Goal: Information Seeking & Learning: Learn about a topic

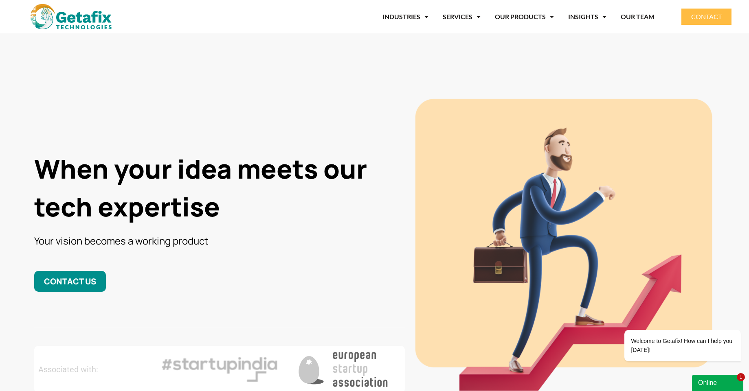
click at [716, 385] on div "Online" at bounding box center [717, 383] width 39 height 10
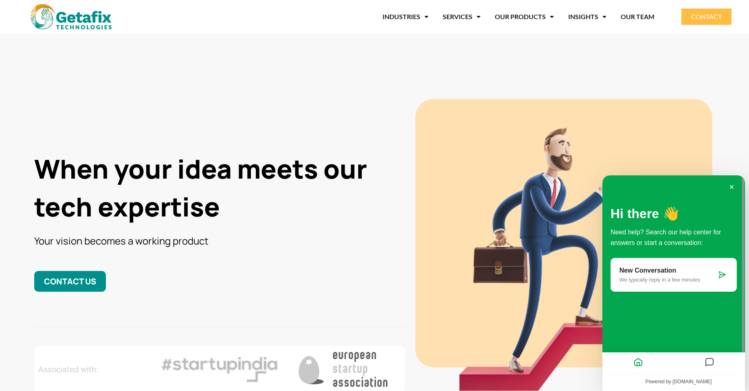
click at [695, 284] on div "New Conversation We typically reply in a few minutes" at bounding box center [673, 275] width 126 height 34
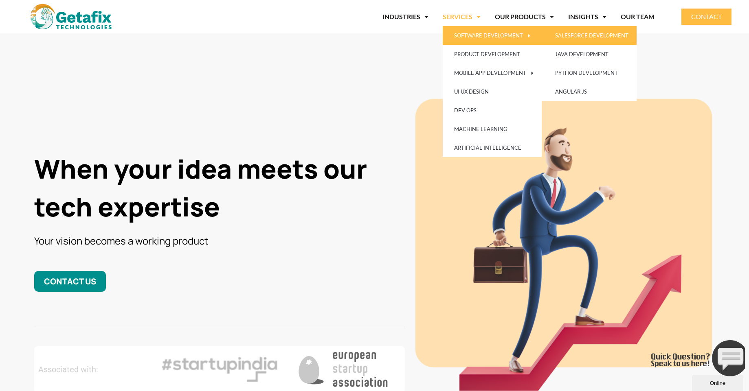
click at [559, 31] on link "SALESFORCE DEVELOPMENT" at bounding box center [588, 35] width 96 height 19
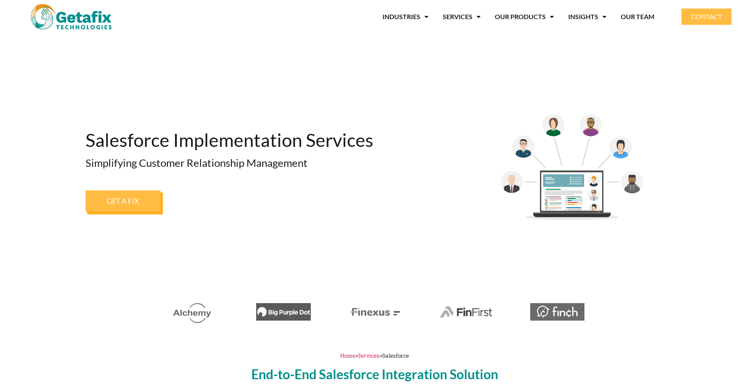
click at [244, 141] on h1 "Salesforce Implementation Services" at bounding box center [243, 140] width 314 height 18
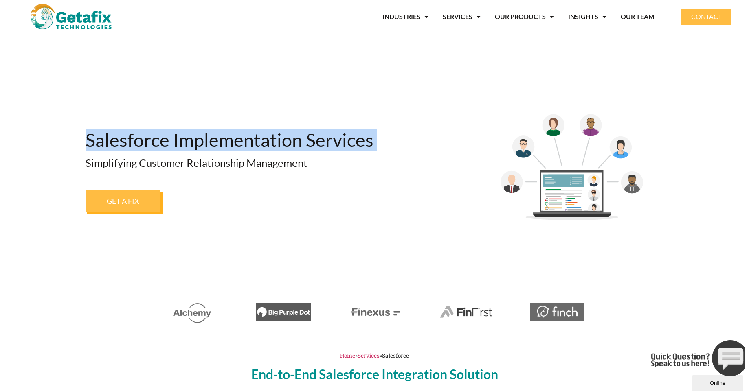
copy h1 "Salesforce Implementation Services"
